Goal: Task Accomplishment & Management: Complete application form

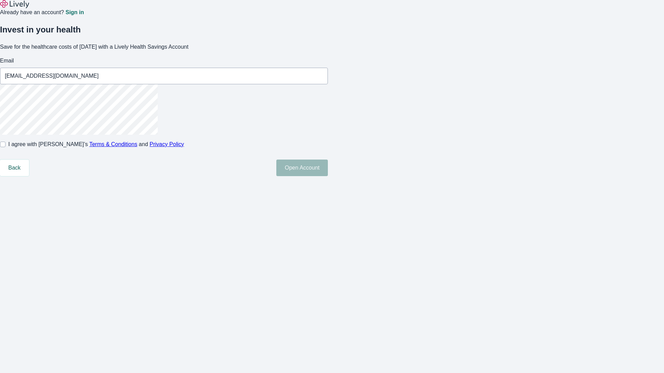
click at [6, 147] on input "I agree with Lively’s Terms & Conditions and Privacy Policy" at bounding box center [3, 145] width 6 height 6
checkbox input "true"
click at [328, 176] on button "Open Account" at bounding box center [302, 168] width 52 height 17
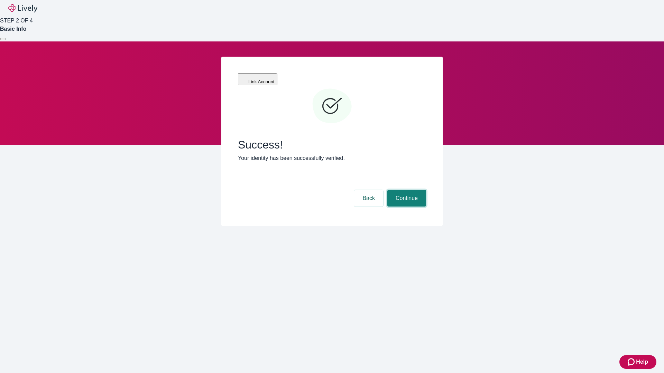
click at [406, 190] on button "Continue" at bounding box center [406, 198] width 39 height 17
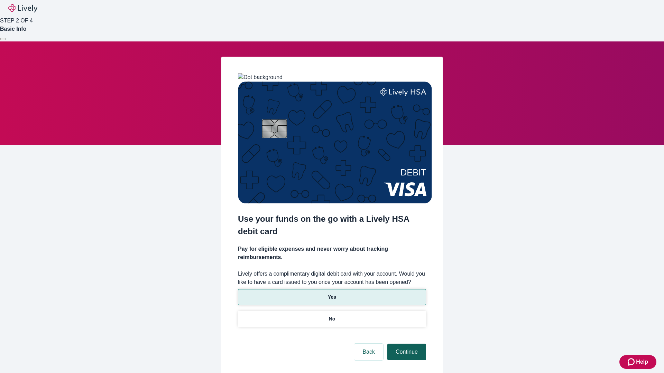
click at [332, 294] on p "Yes" at bounding box center [332, 297] width 8 height 7
click at [406, 344] on button "Continue" at bounding box center [406, 352] width 39 height 17
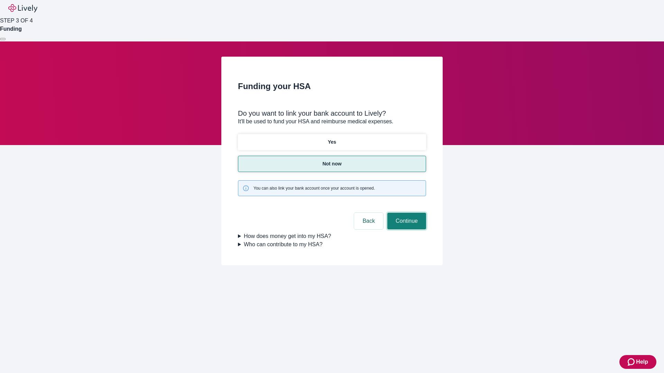
click at [406, 213] on button "Continue" at bounding box center [406, 221] width 39 height 17
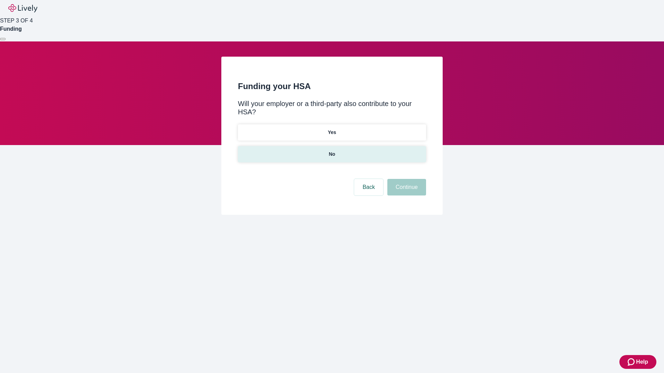
click at [332, 151] on p "No" at bounding box center [332, 154] width 7 height 7
click at [406, 179] on button "Continue" at bounding box center [406, 187] width 39 height 17
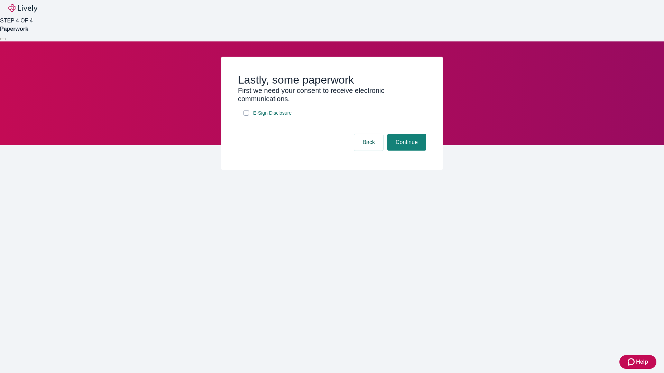
click at [246, 116] on input "E-Sign Disclosure" at bounding box center [246, 113] width 6 height 6
checkbox input "true"
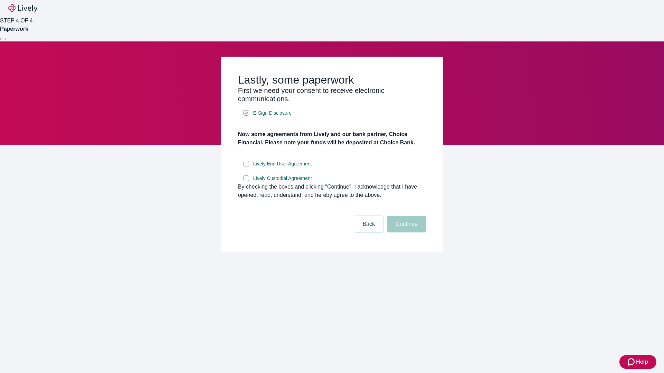
click at [246, 167] on input "Lively End User Agreement" at bounding box center [246, 164] width 6 height 6
checkbox input "true"
click at [246, 181] on input "Lively Custodial Agreement" at bounding box center [246, 179] width 6 height 6
checkbox input "true"
click at [406, 233] on button "Continue" at bounding box center [406, 224] width 39 height 17
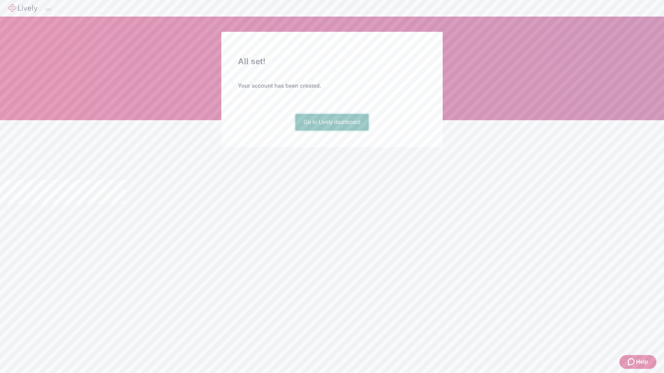
click at [332, 131] on link "Go to Lively dashboard" at bounding box center [332, 122] width 74 height 17
